Goal: Complete application form

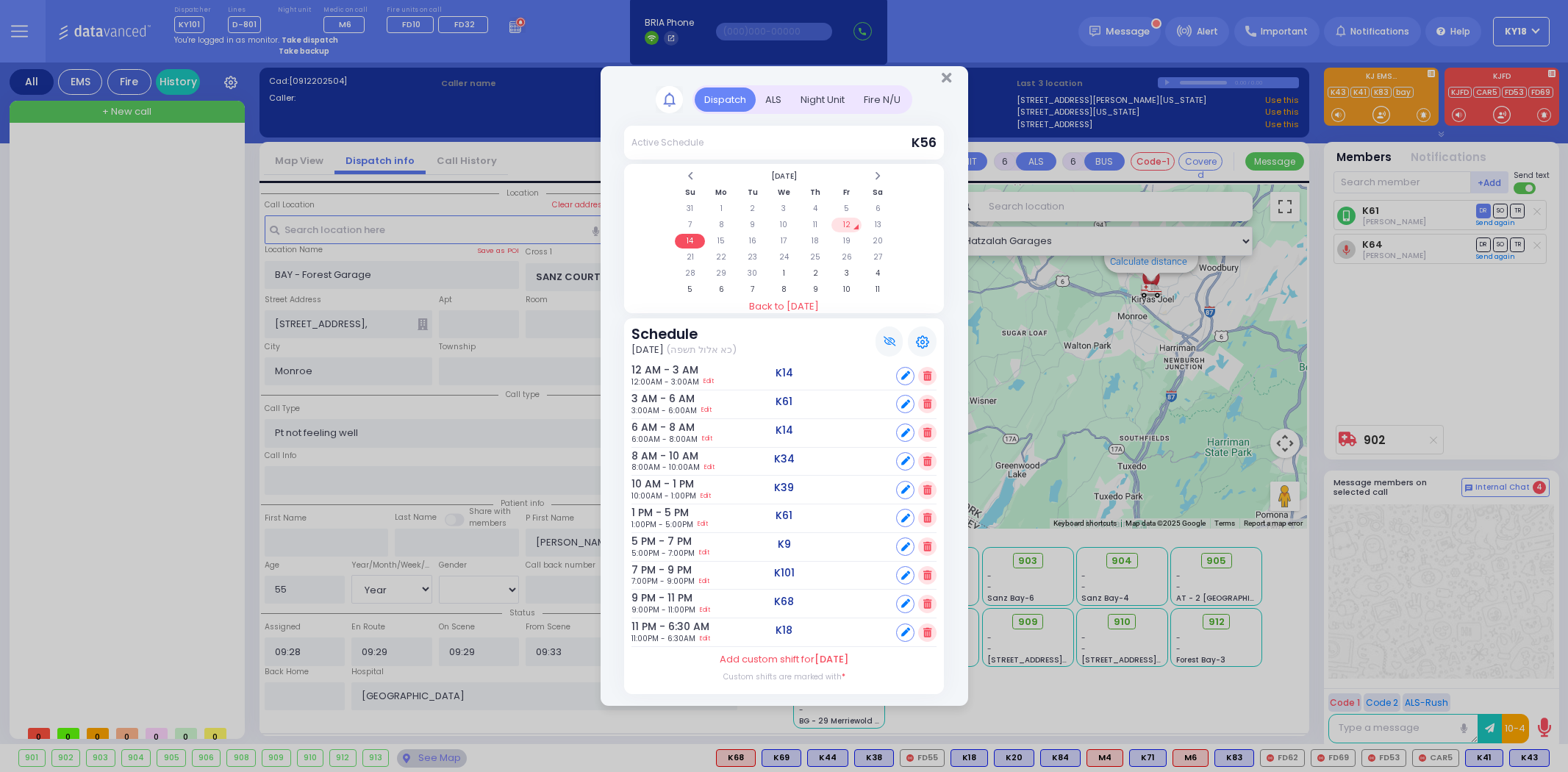
select select "SECTION 2"
select select "Year"
select select "[DEMOGRAPHIC_DATA]"
click at [873, 229] on td "13" at bounding box center [878, 225] width 31 height 14
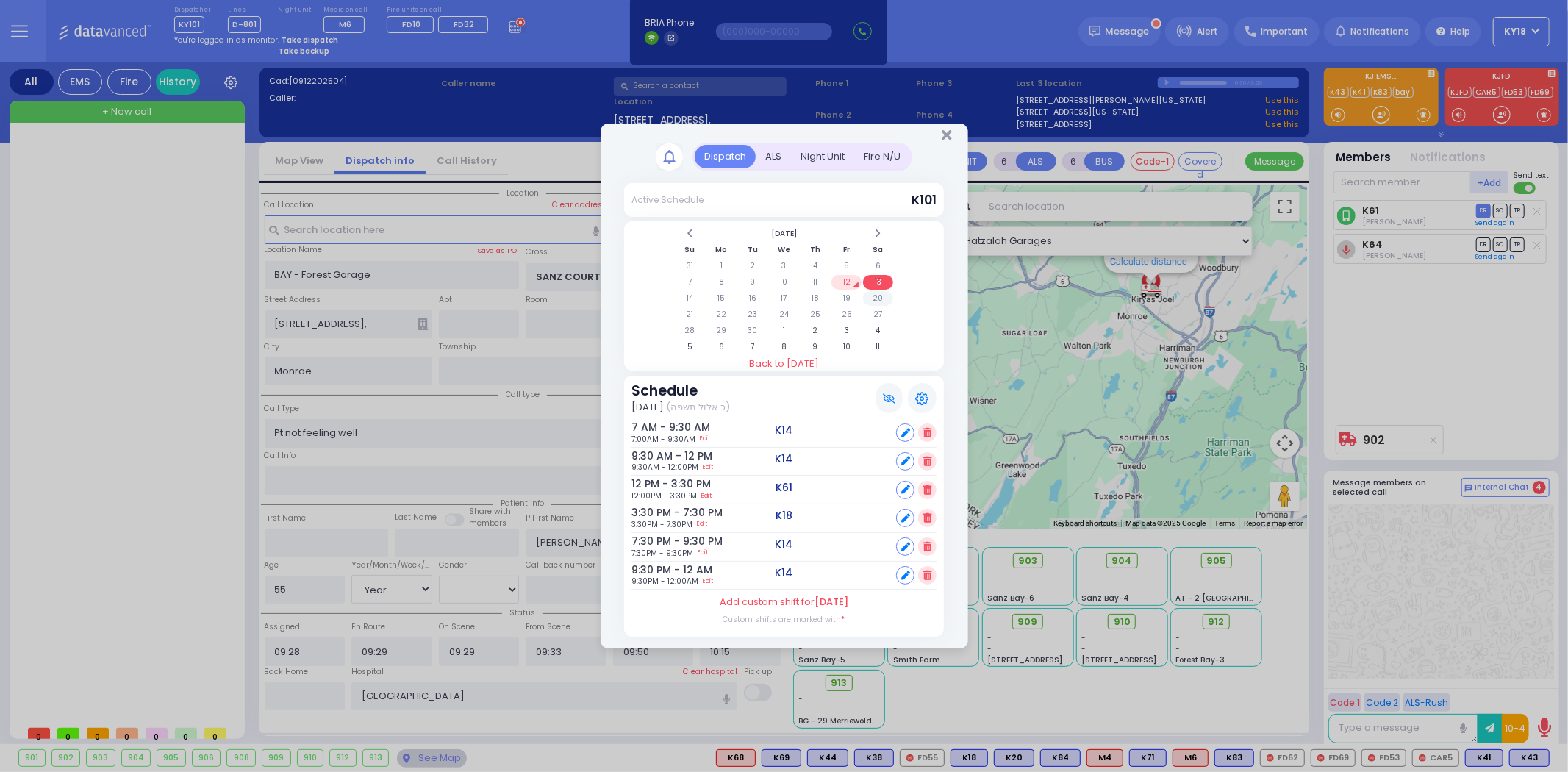
click at [880, 295] on td "20" at bounding box center [878, 298] width 31 height 14
click at [692, 296] on td "14" at bounding box center [690, 298] width 31 height 14
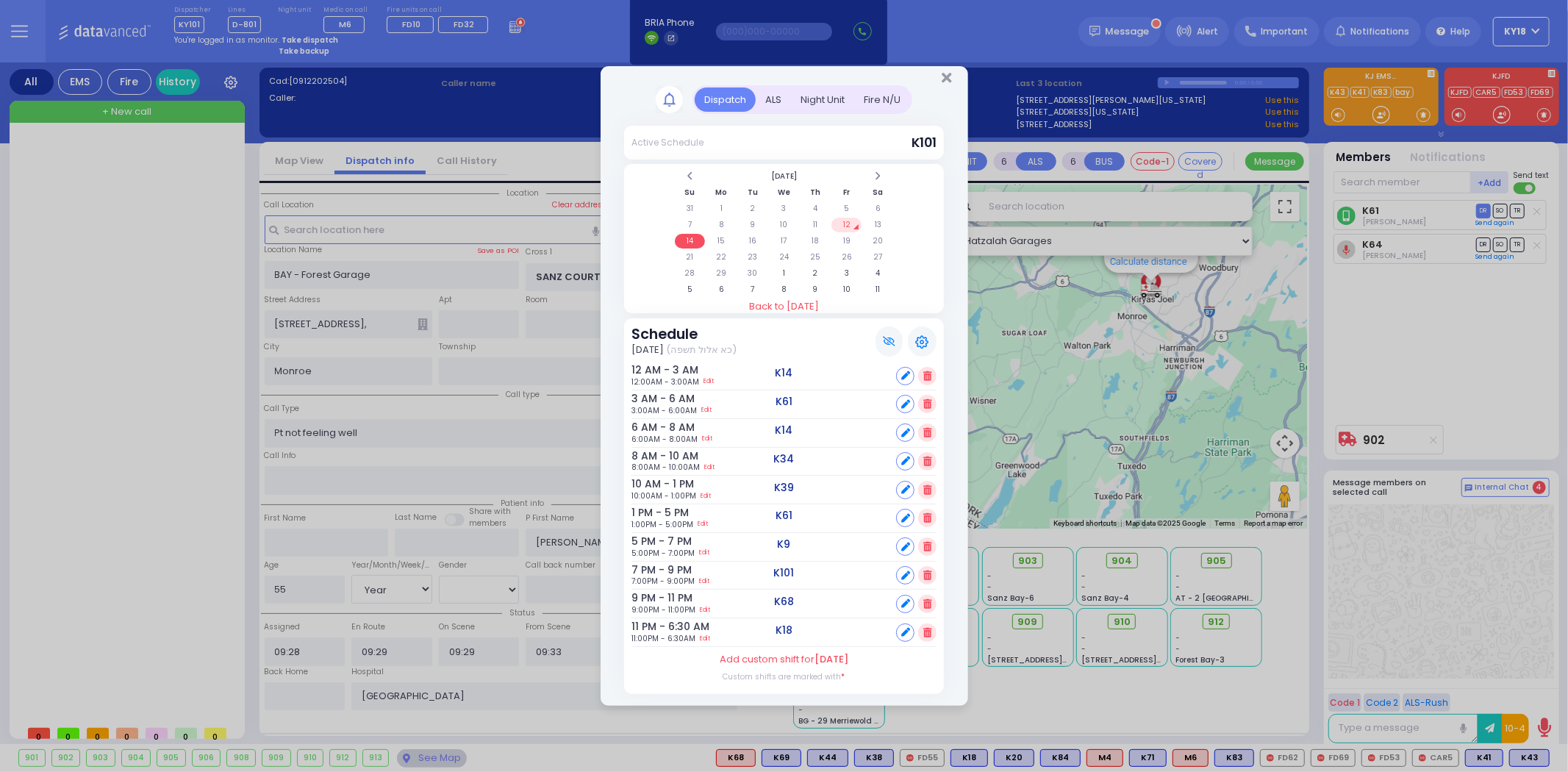
click at [903, 401] on icon at bounding box center [905, 404] width 9 height 9
select select
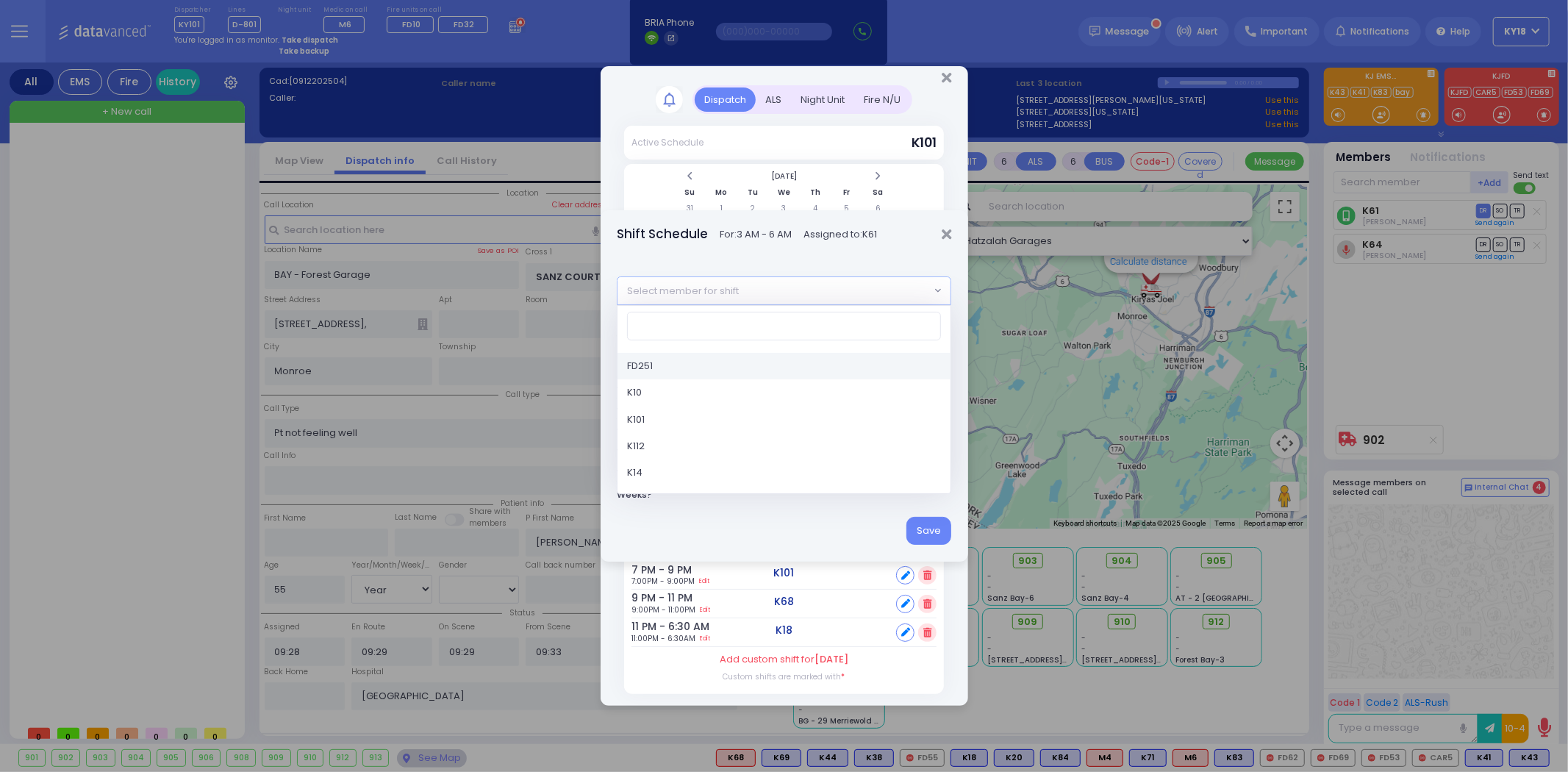
click at [822, 289] on span "Select member for shift" at bounding box center [774, 290] width 312 height 27
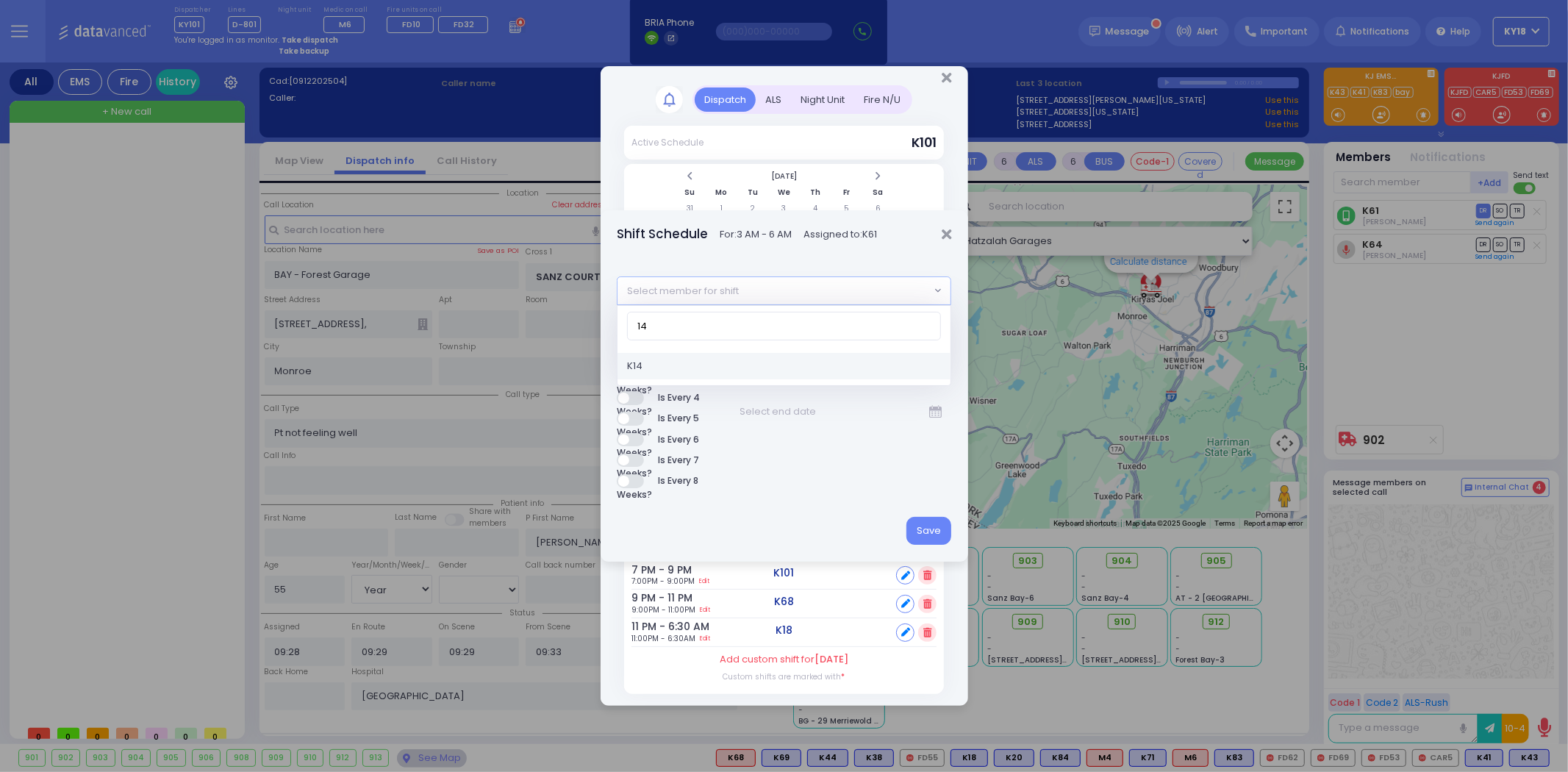
type input "14"
select select "8866ec2b-513f-480b-8fe1-8bf7cf57c75a"
click at [919, 531] on button "Save" at bounding box center [929, 530] width 45 height 28
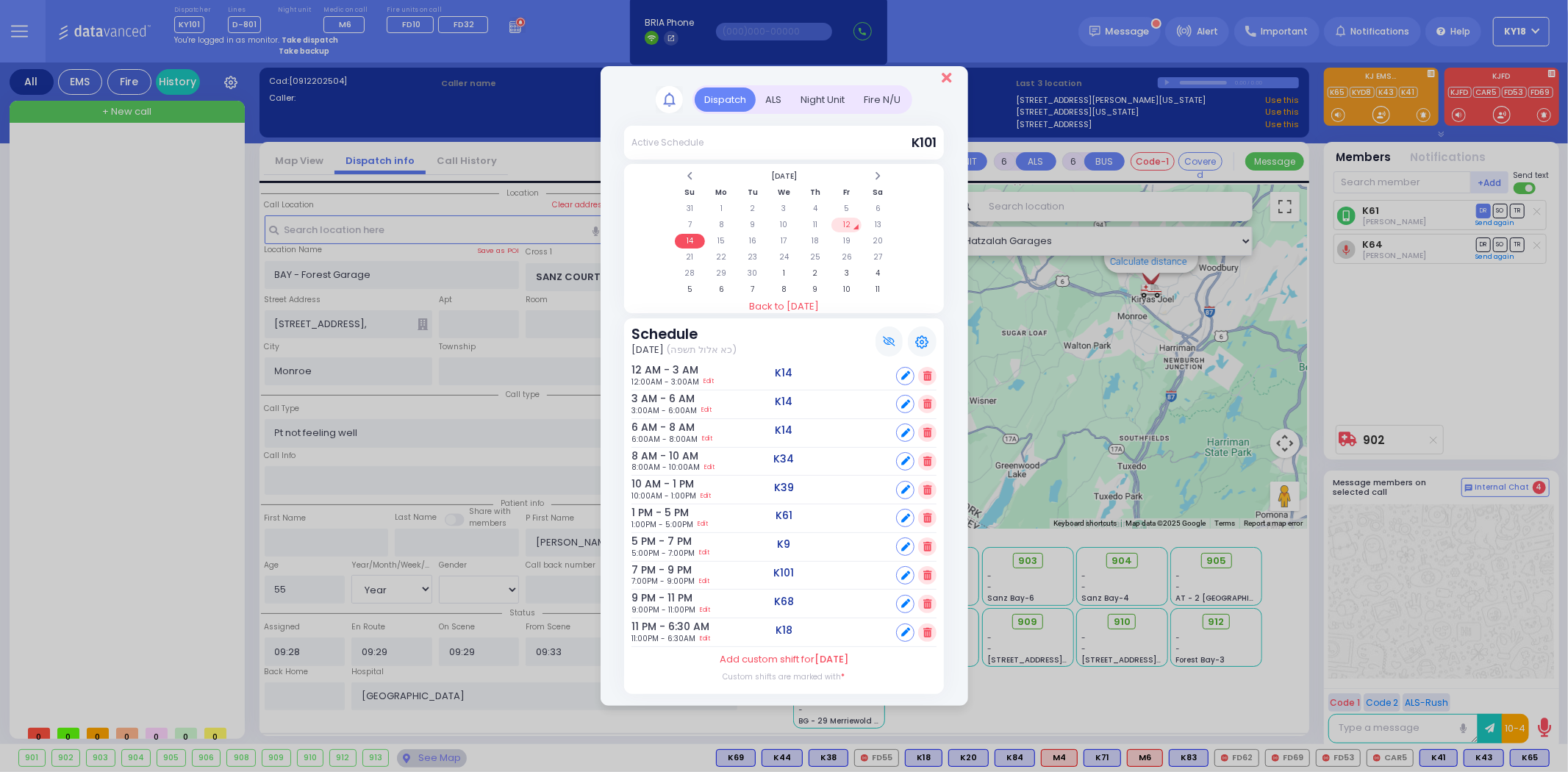
click at [944, 81] on icon "Close" at bounding box center [946, 78] width 10 height 14
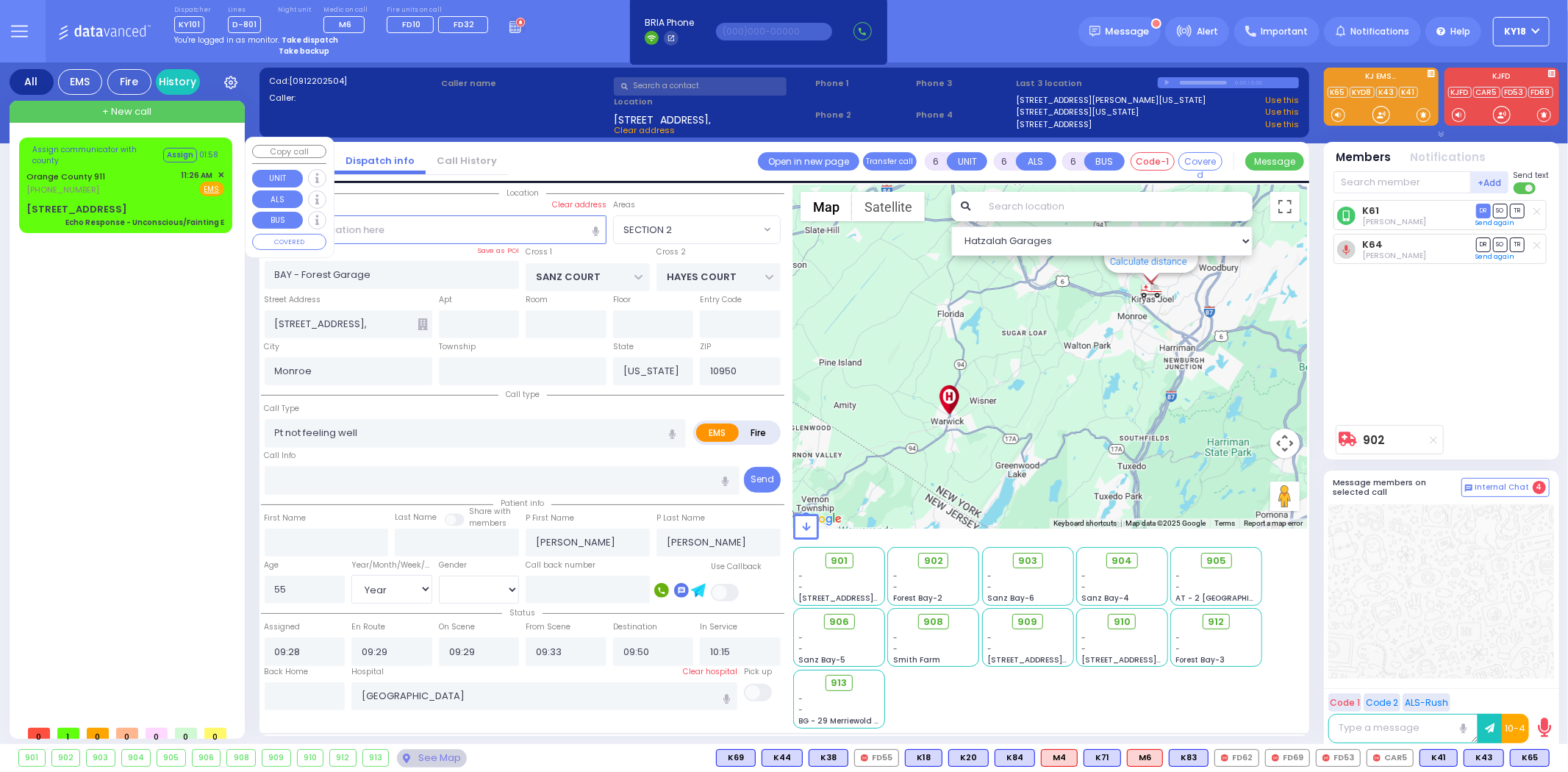
click at [161, 195] on div "Assign communicator with county Assign 01:58 [GEOGRAPHIC_DATA] 911 [PHONE_NUMBE…" at bounding box center [125, 185] width 207 height 91
select select
type input "Echo Response - Unconscious/Fainting E"
radio input "true"
type input "Nature: : Echo Response - Unconscious/[PERSON_NAME] E Address: : [STREET_ADDRES…"
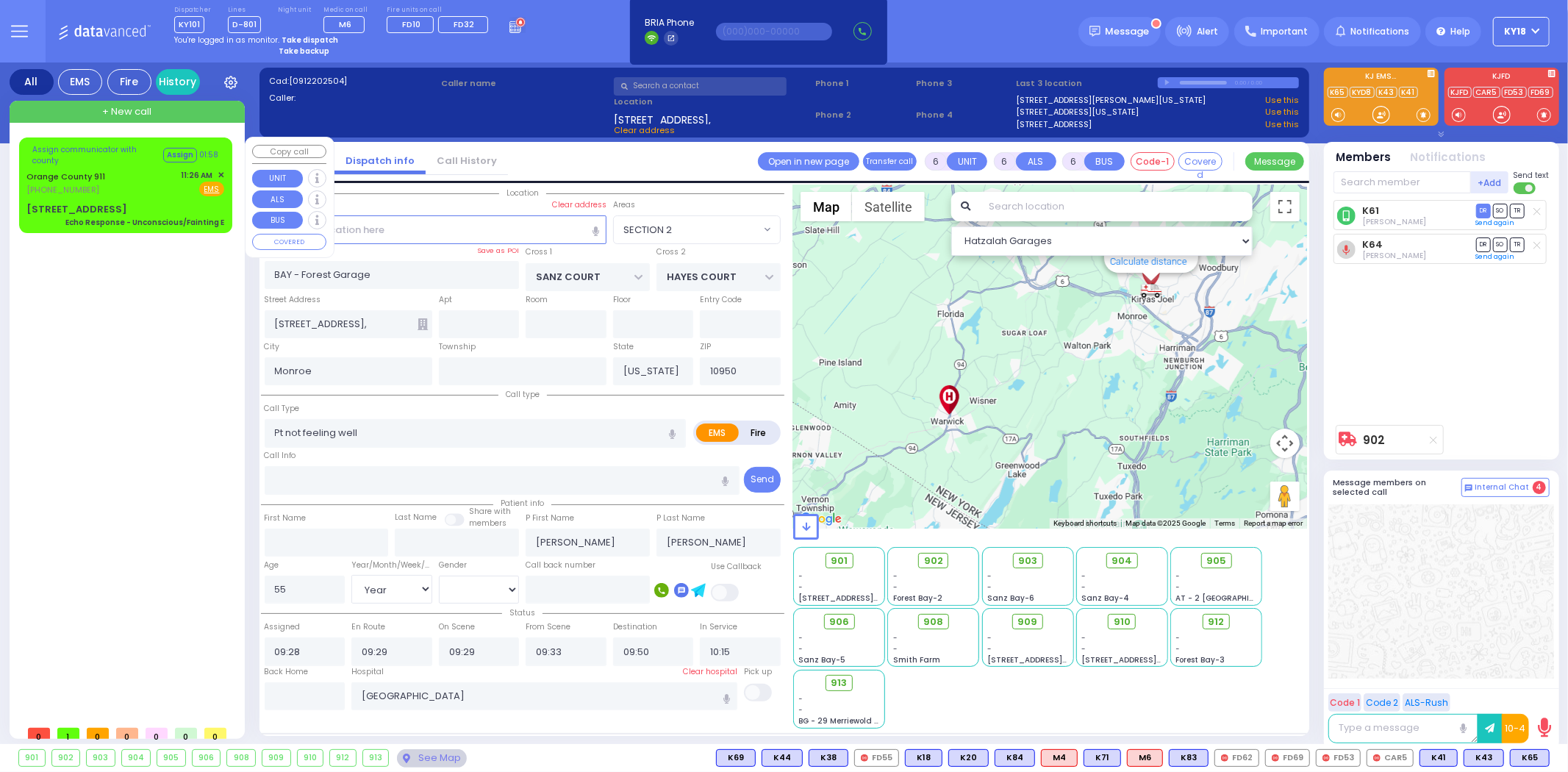
select select
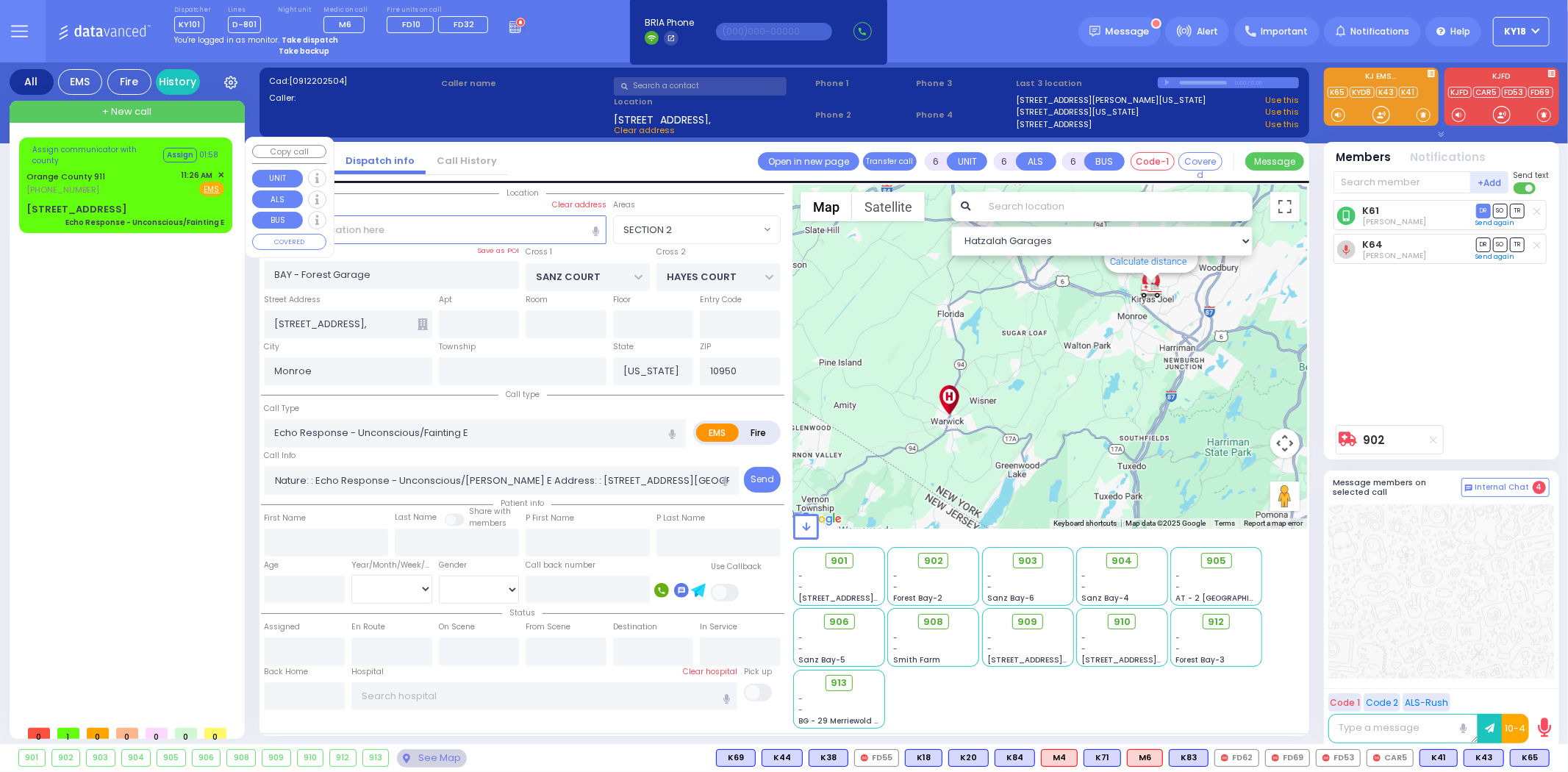
select select "Hatzalah Garages"
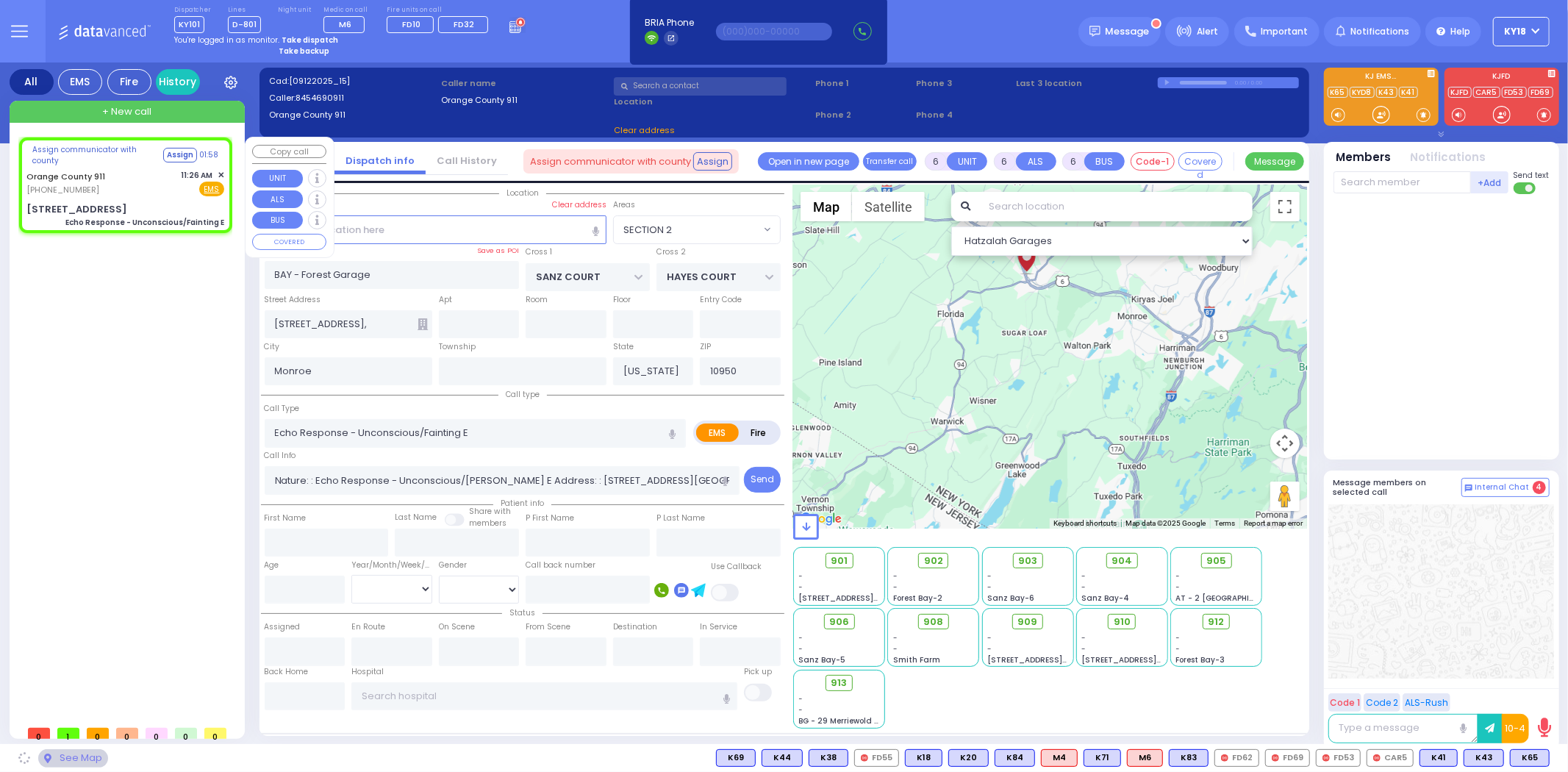
type input "[STREET_ADDRESS]"
type input "10918"
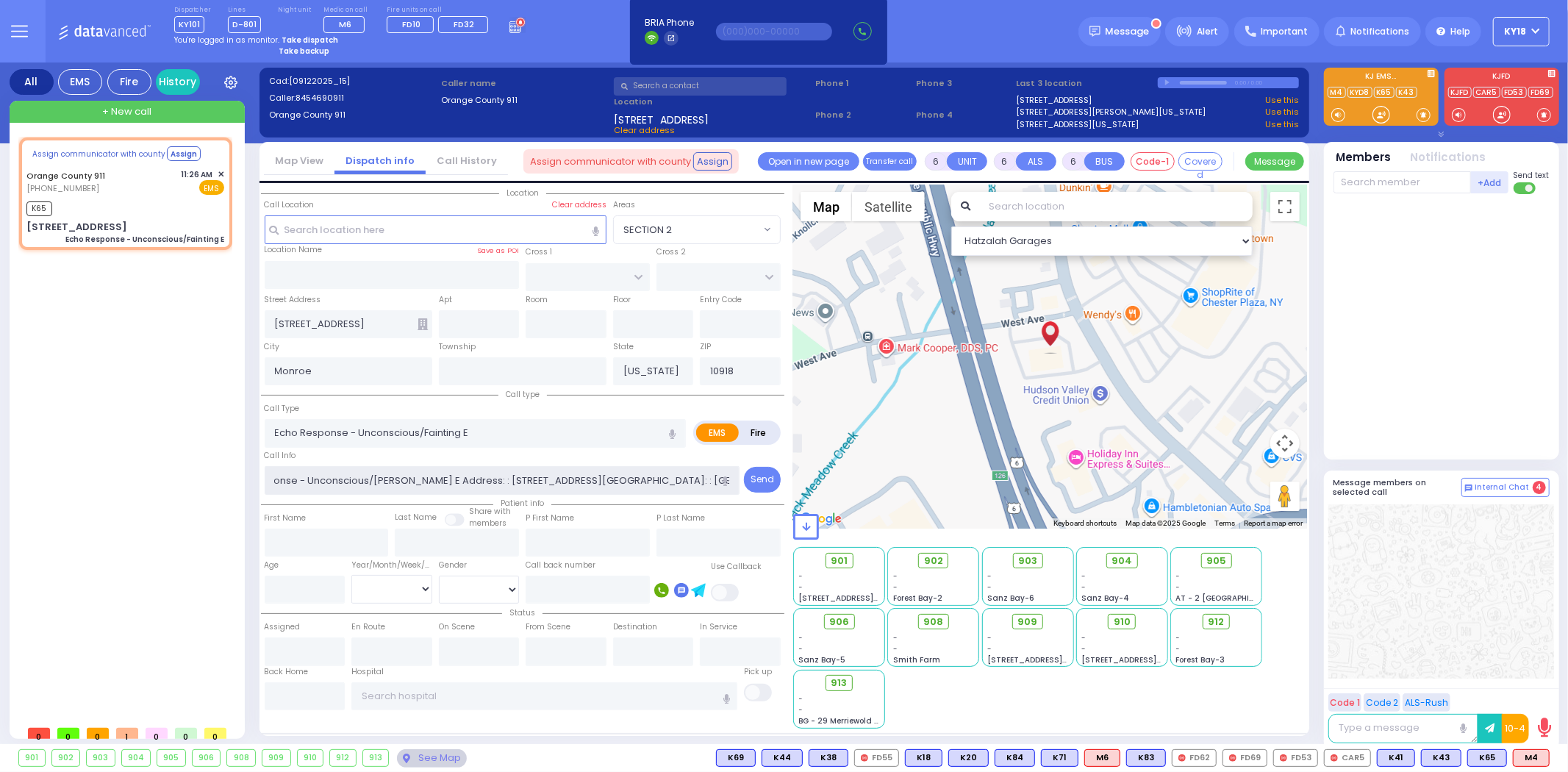
select select
radio input "true"
select select
type input "11:26"
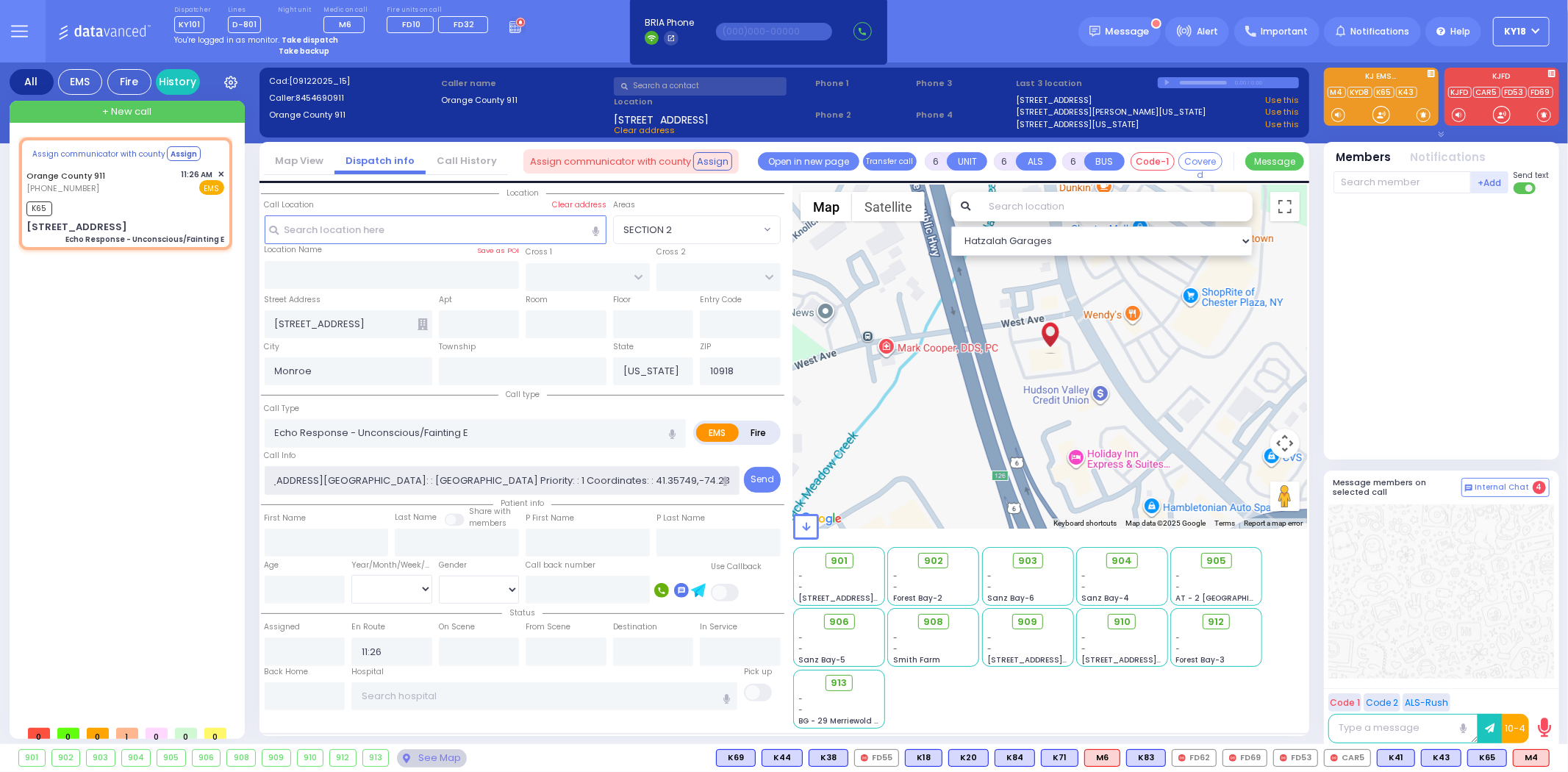
select select "Hatzalah Garages"
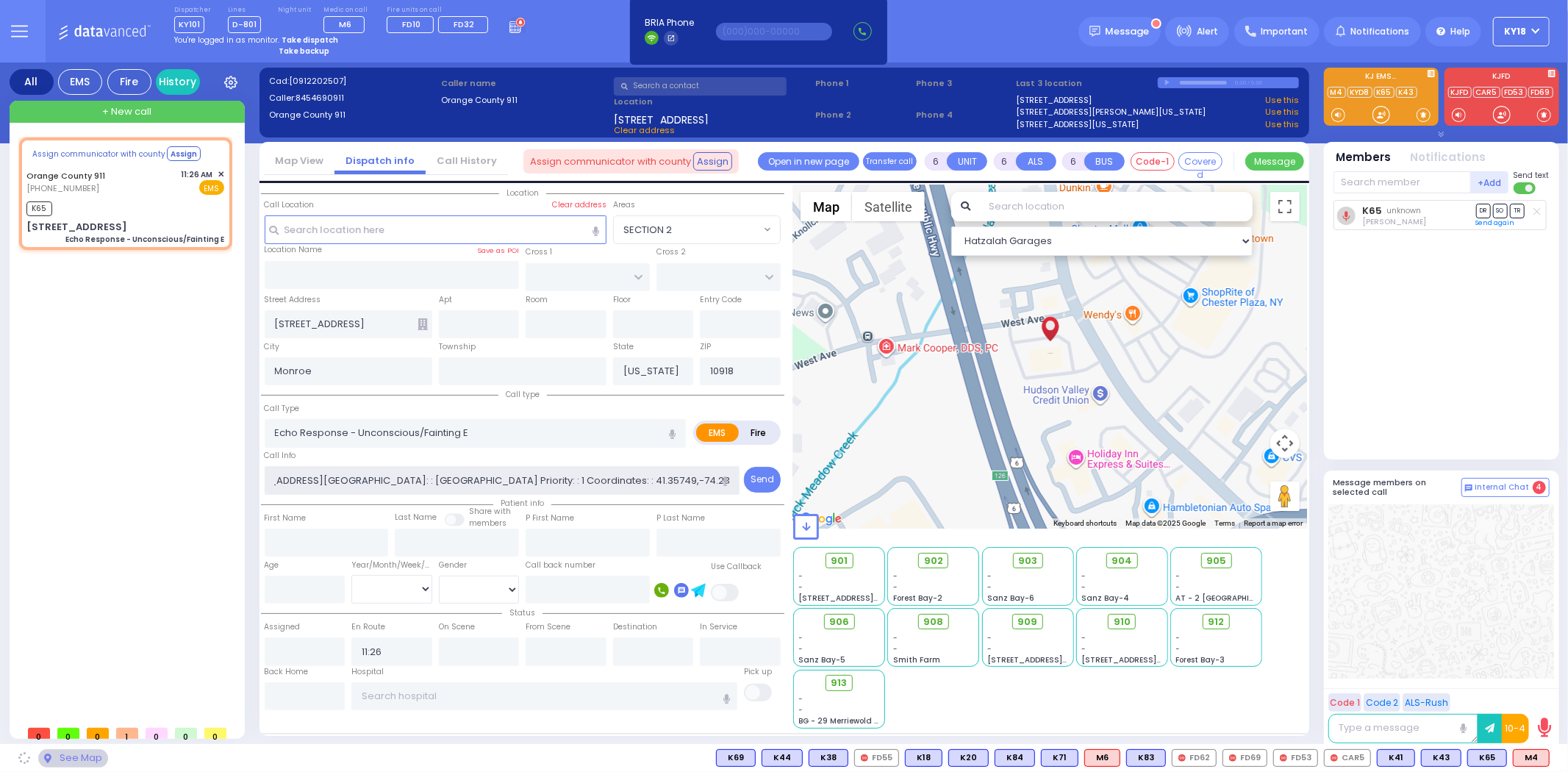
drag, startPoint x: 468, startPoint y: 480, endPoint x: 746, endPoint y: 493, distance: 278.3
click at [746, 492] on div "Location All areas" at bounding box center [523, 456] width 524 height 544
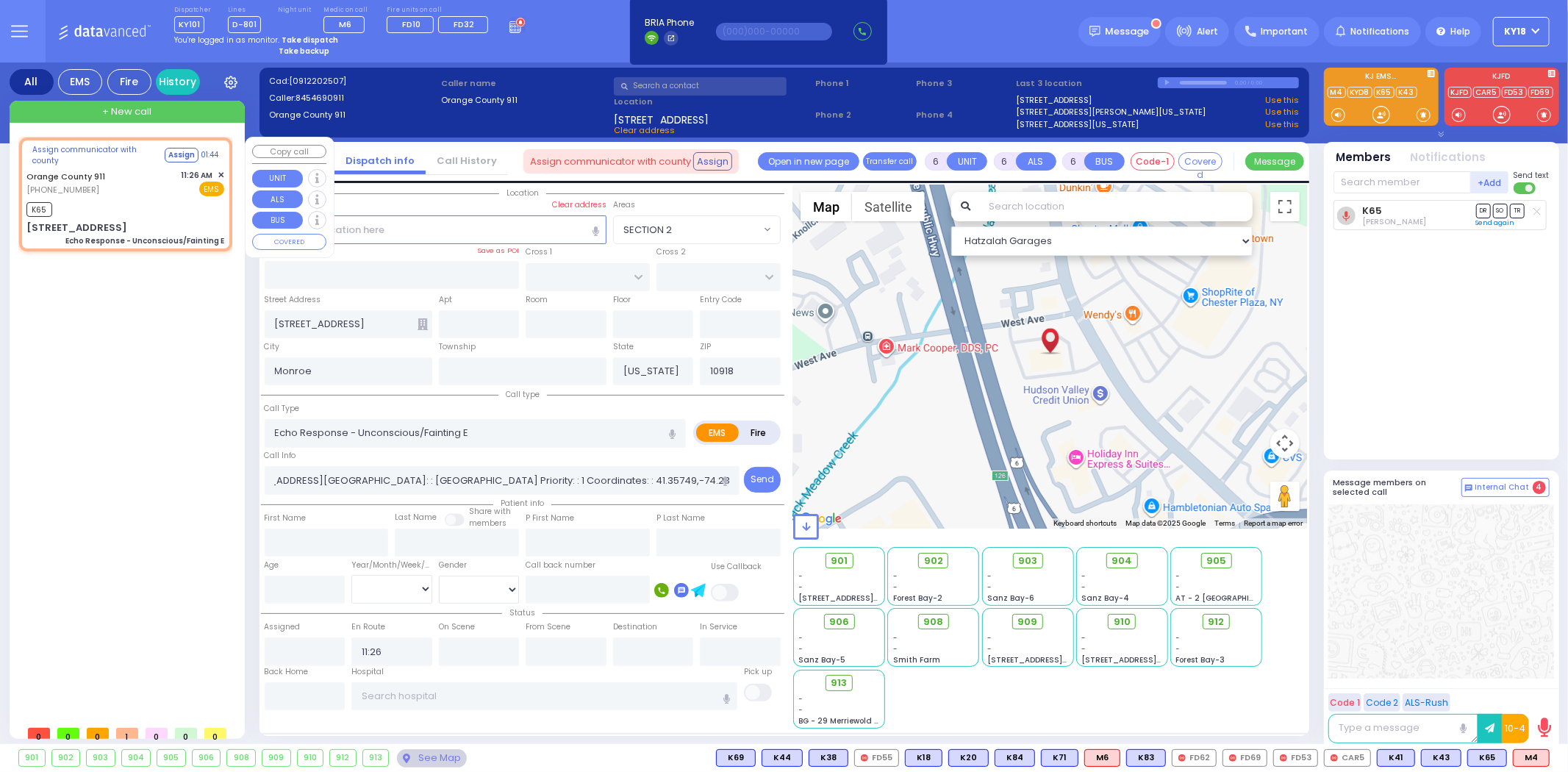
scroll to position [0, 0]
click at [169, 221] on div "[STREET_ADDRESS] Echo Response - Unconscious/Fainting E" at bounding box center [125, 234] width 198 height 26
select select
radio input "true"
select select
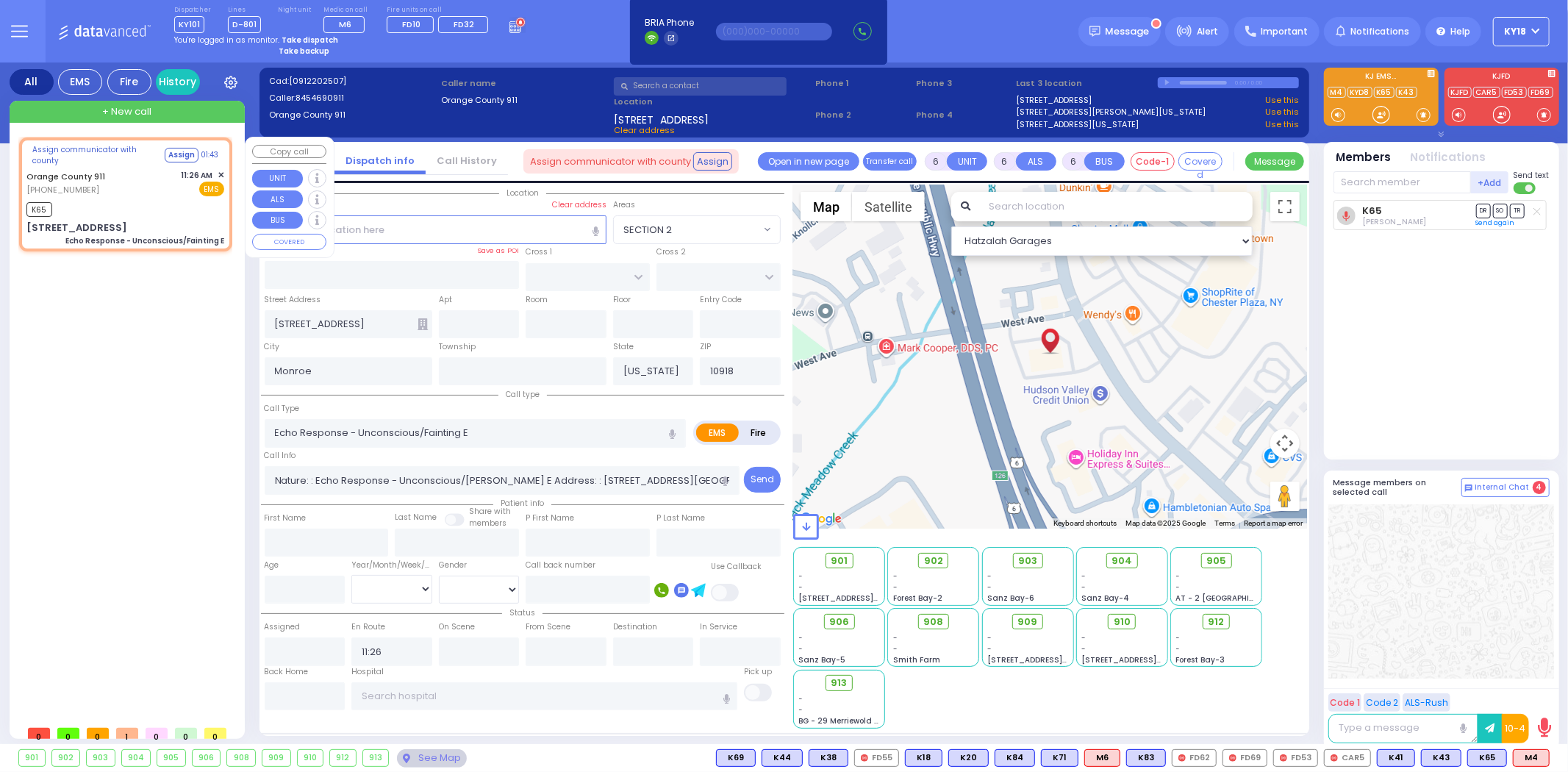
select select "Hatzalah Garages"
select select
radio input "true"
select select
select select "Hatzalah Garages"
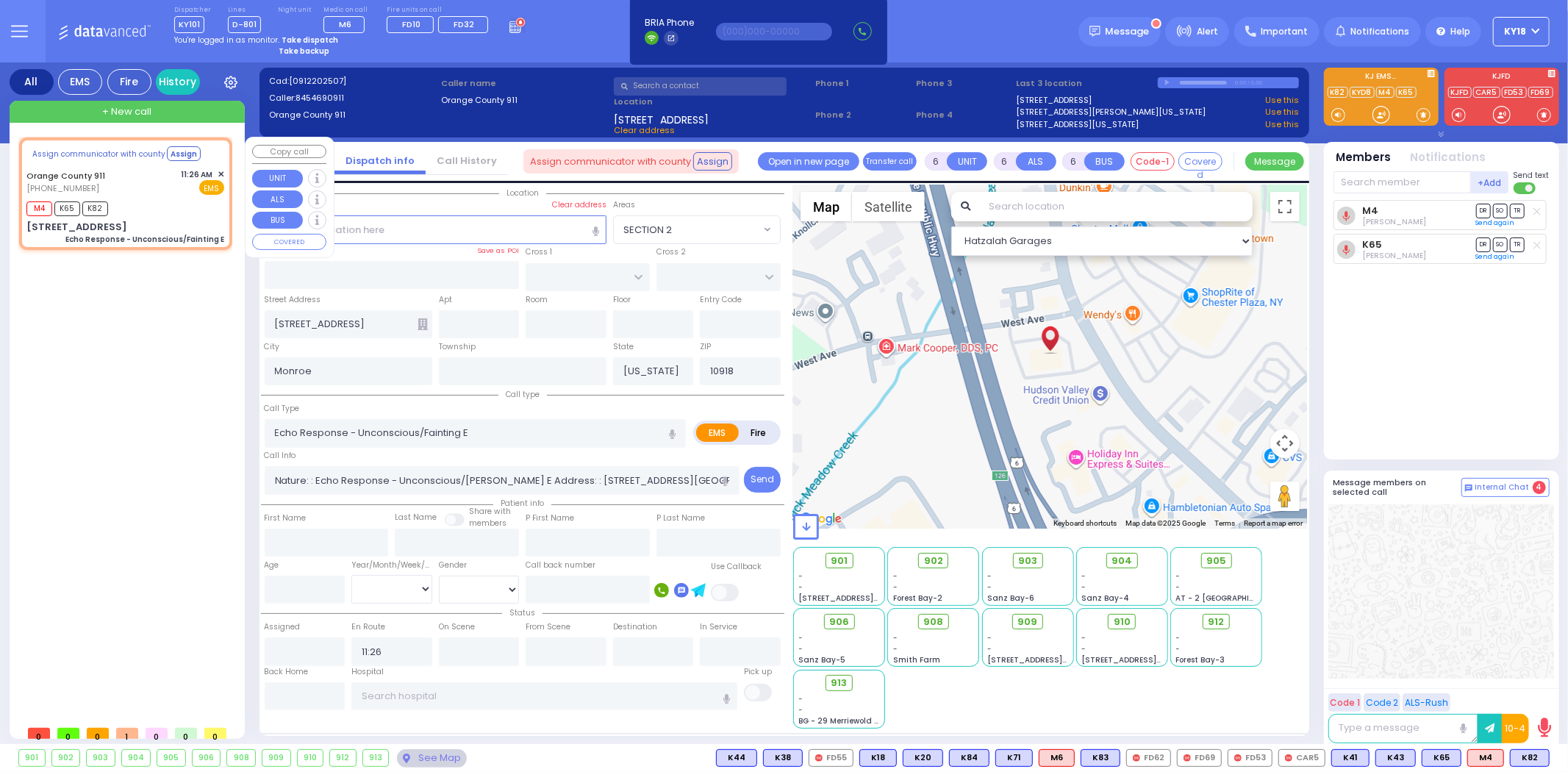
select select
radio input "true"
select select
select select "Hatzalah Garages"
select select
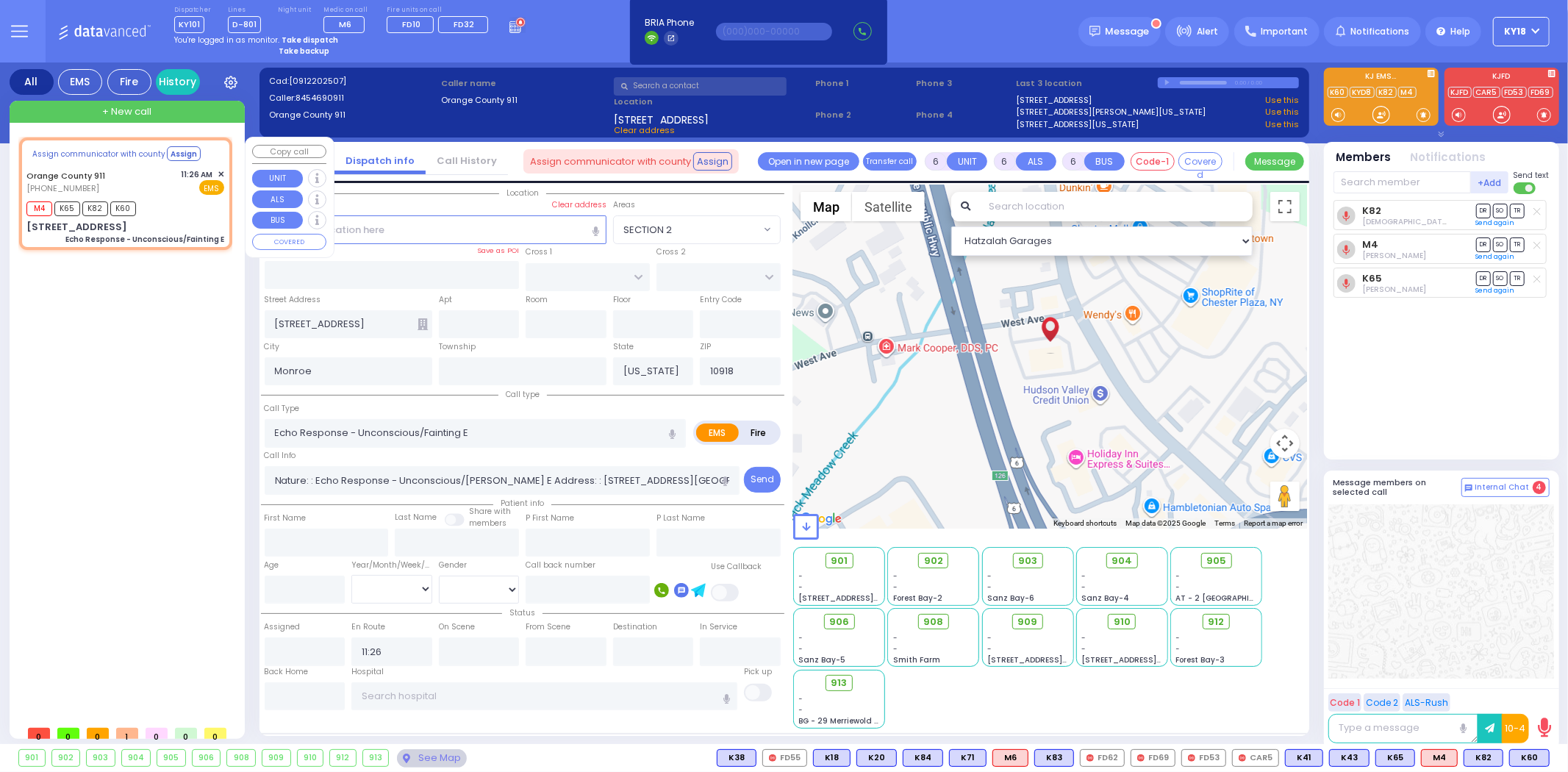
radio input "true"
select select
select select "Hatzalah Garages"
select select
radio input "true"
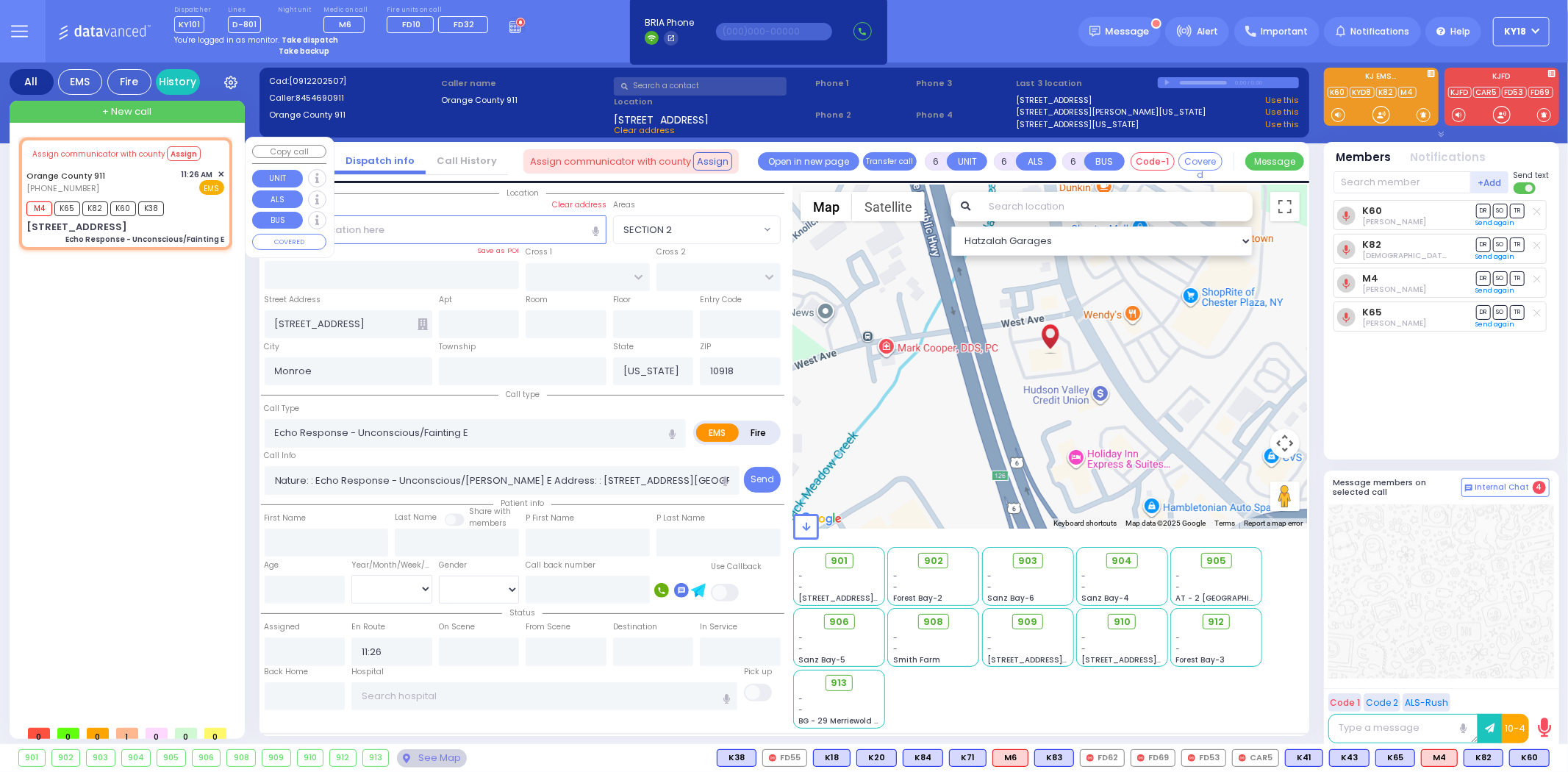
select select
select select "Hatzalah Garages"
select select
radio input "true"
select select
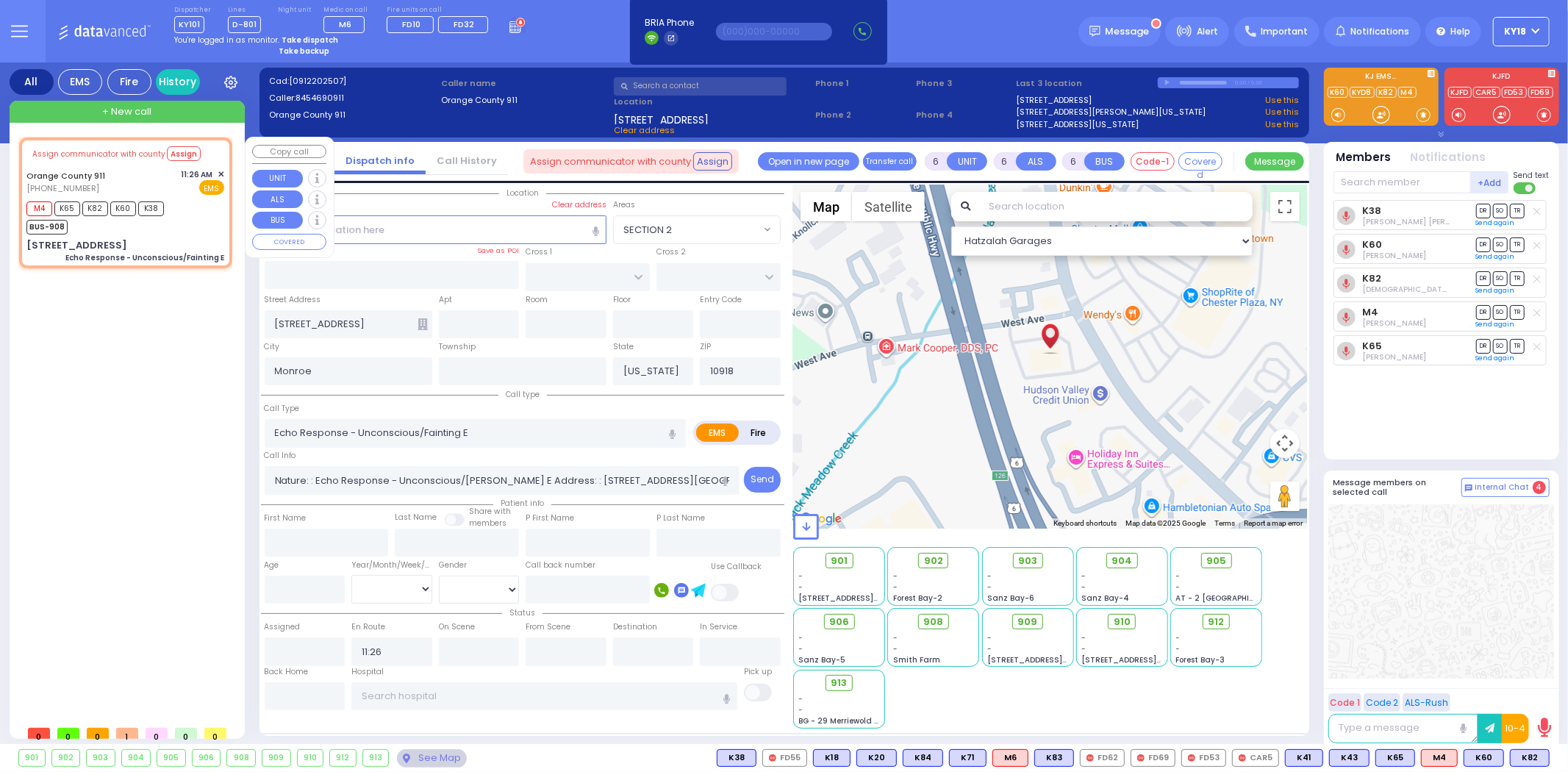
select select "Hatzalah Garages"
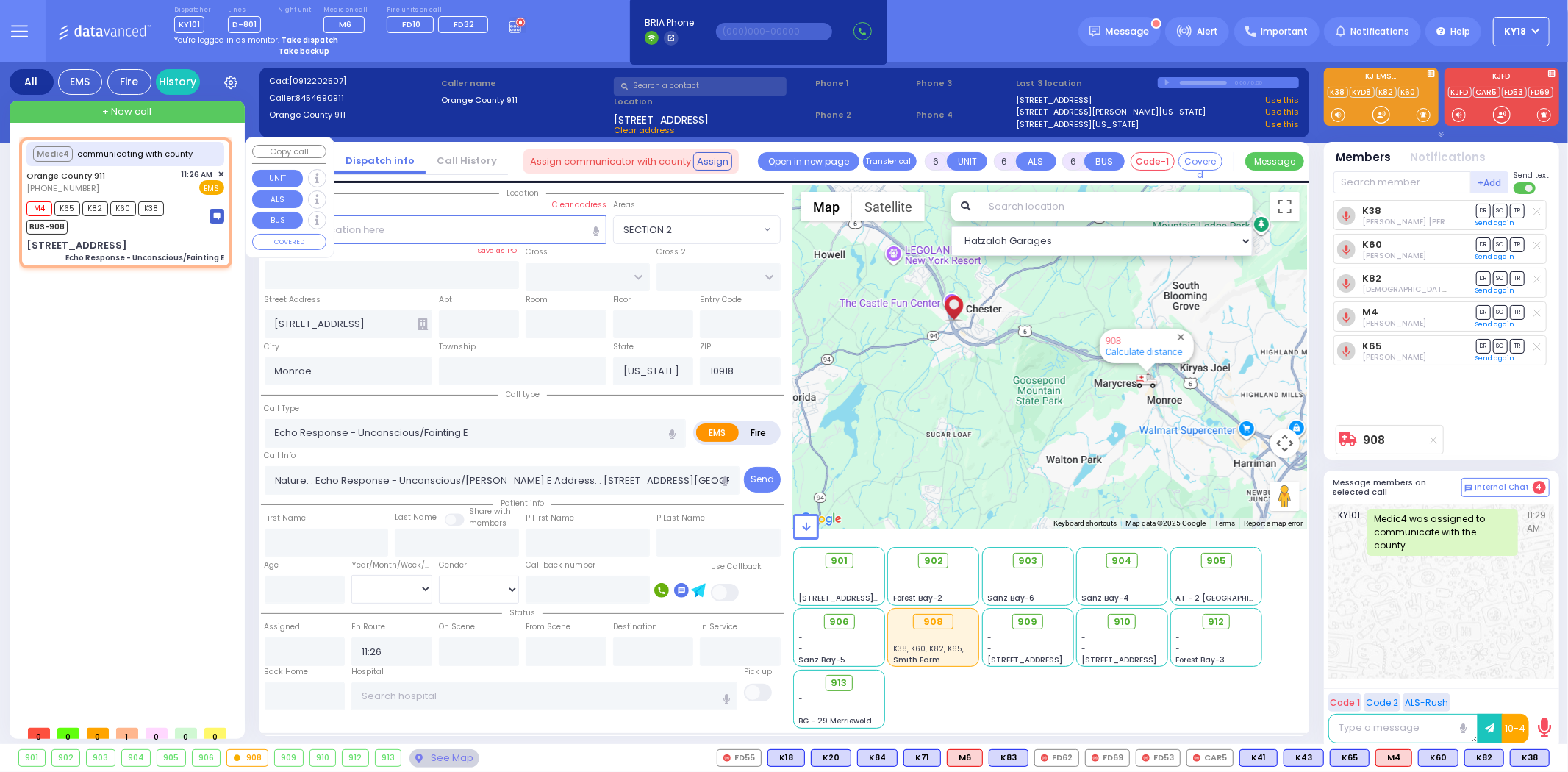
select select
radio input "true"
select select
select select "Hatzalah Garages"
